Goal: Communication & Community: Answer question/provide support

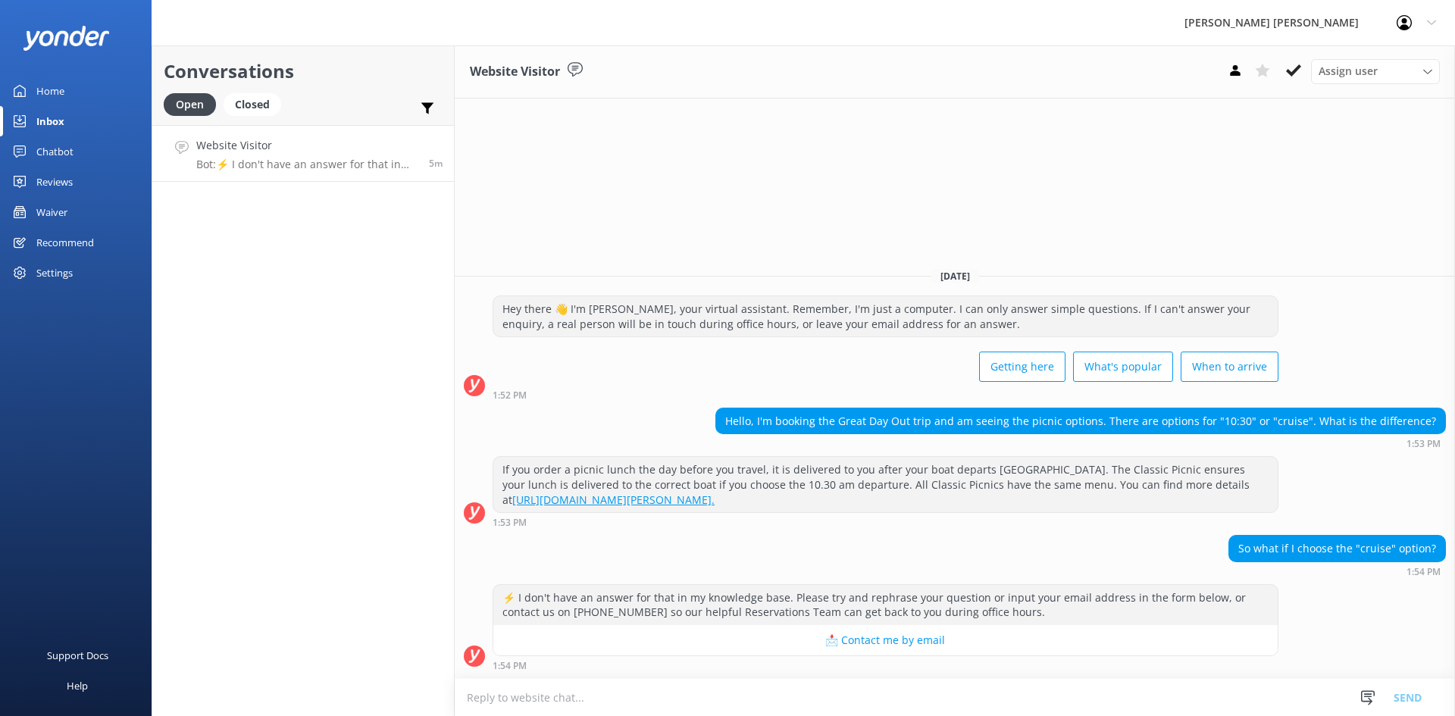
click at [1114, 694] on textarea at bounding box center [955, 697] width 1000 height 37
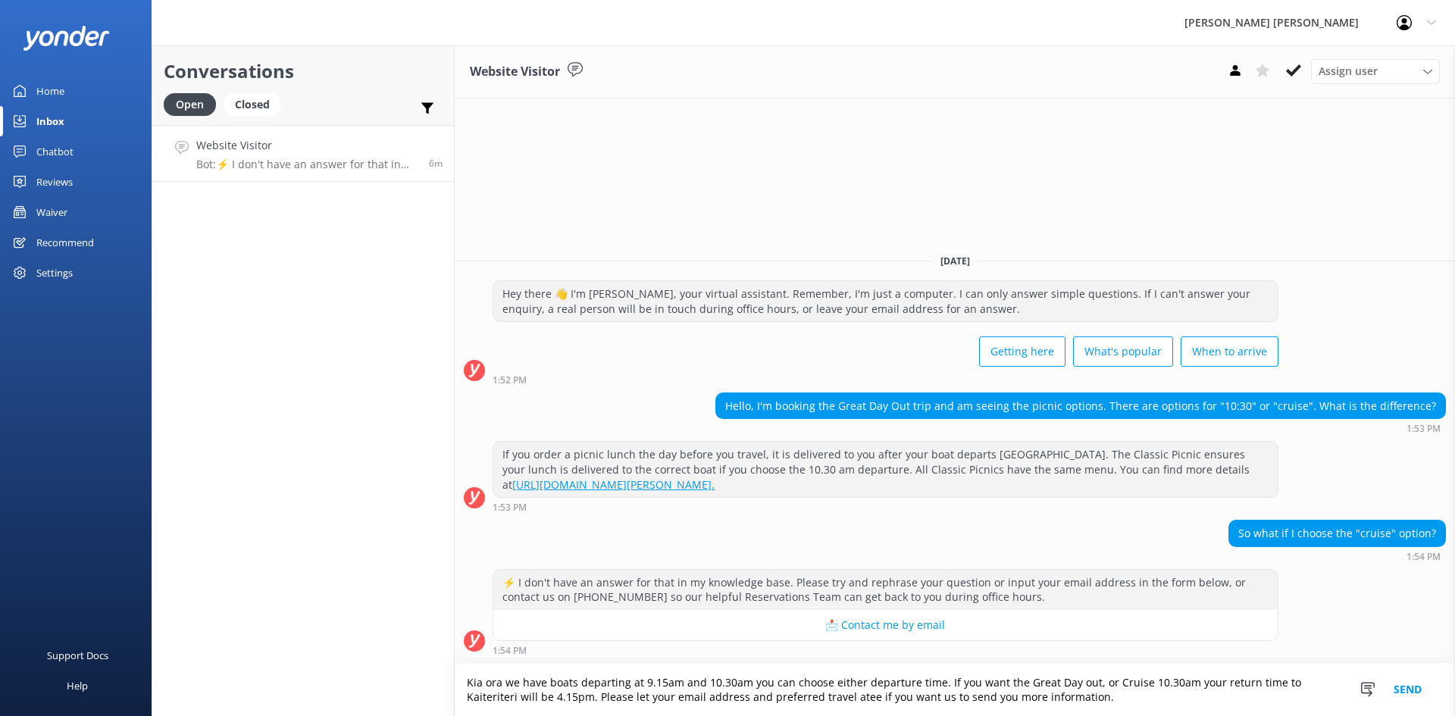
drag, startPoint x: 852, startPoint y: 692, endPoint x: 827, endPoint y: 702, distance: 27.6
click at [814, 708] on textarea "Kia ora we have boats departing at 9.15am and 10.30am you can choose either dep…" at bounding box center [955, 690] width 1000 height 52
click at [853, 699] on textarea "Kia ora we have boats departing at 9.15am and 10.30am you can choose either dep…" at bounding box center [955, 690] width 1000 height 52
click at [1142, 683] on textarea "Kia ora we have boats departing at 9.15am and 10.30am you can choose either dep…" at bounding box center [955, 690] width 1000 height 52
click at [860, 697] on textarea "Kia ora we have boats departing at 9.15am and 10.30am you can choose either dep…" at bounding box center [955, 690] width 1000 height 52
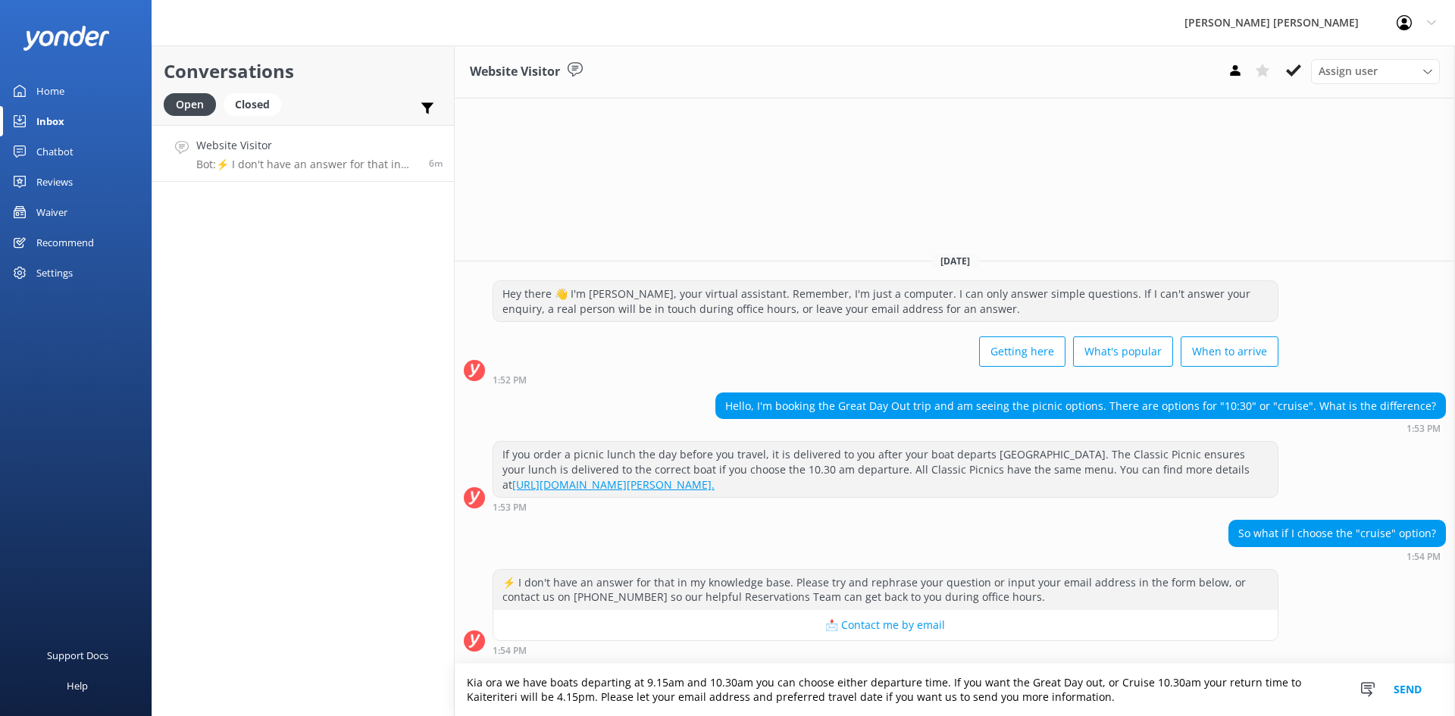
type textarea "Kia ora we have boats departing at 9.15am and 10.30am you can choose either dep…"
click at [1399, 689] on button "Send" at bounding box center [1407, 690] width 57 height 52
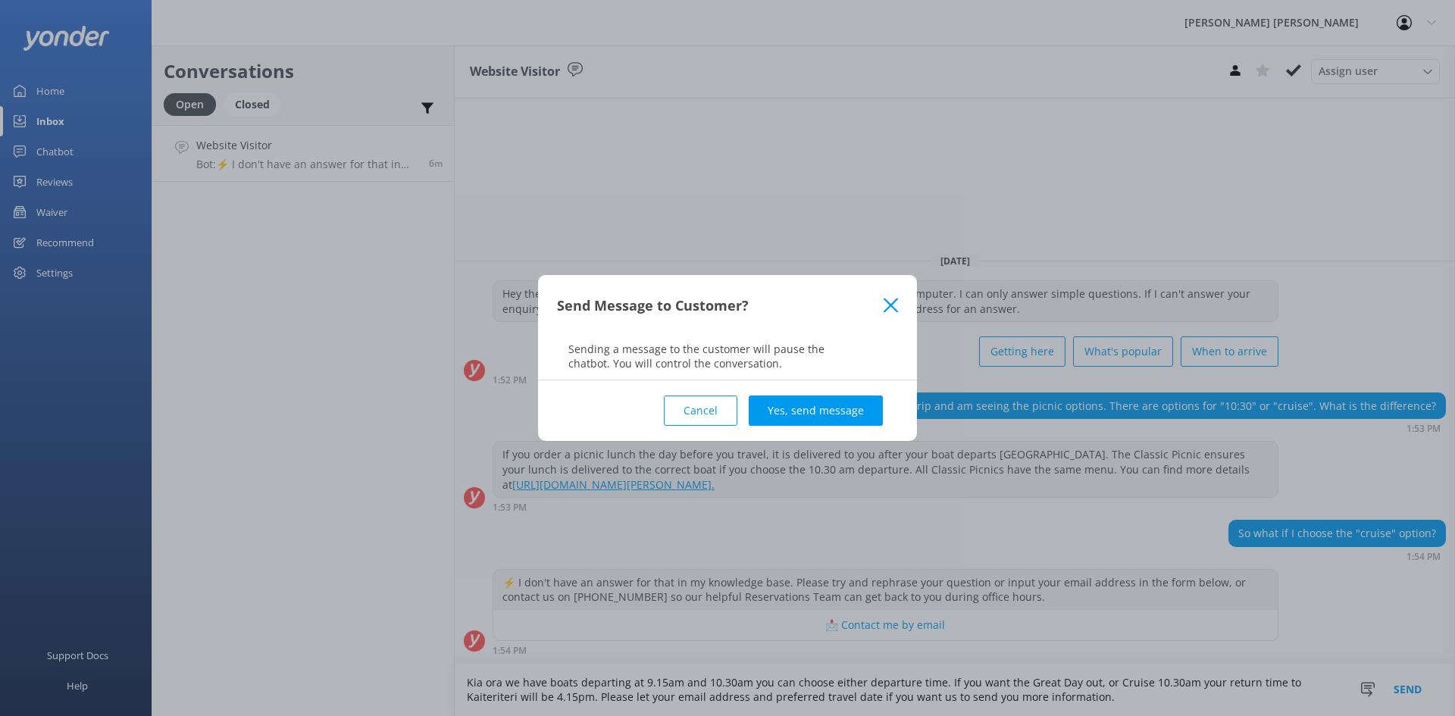
drag, startPoint x: 795, startPoint y: 411, endPoint x: 807, endPoint y: 363, distance: 49.1
click at [795, 408] on button "Yes, send message" at bounding box center [815, 410] width 134 height 30
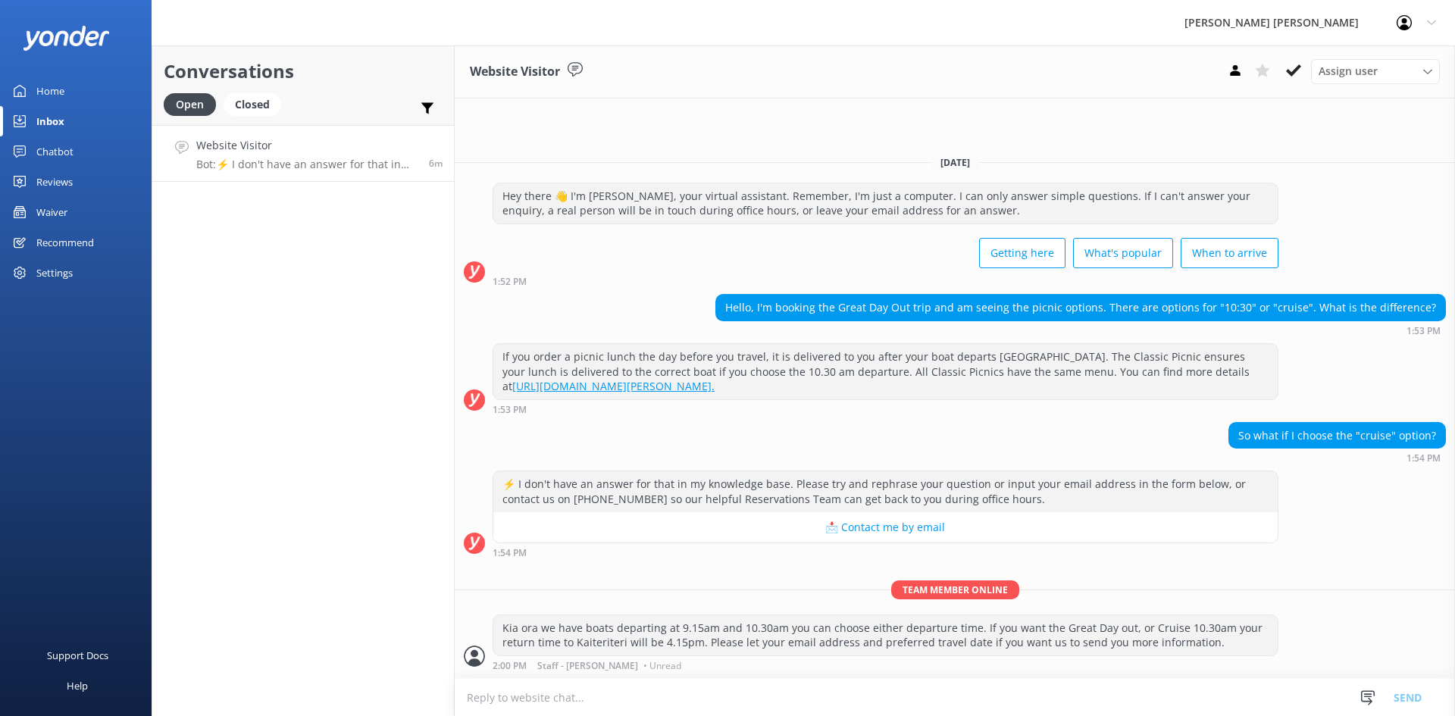
click at [337, 147] on h4 "Website Visitor" at bounding box center [306, 145] width 221 height 17
drag, startPoint x: 1295, startPoint y: 65, endPoint x: 958, endPoint y: 153, distance: 348.4
click at [1292, 65] on icon at bounding box center [1293, 70] width 15 height 15
